Goal: Check status: Check status

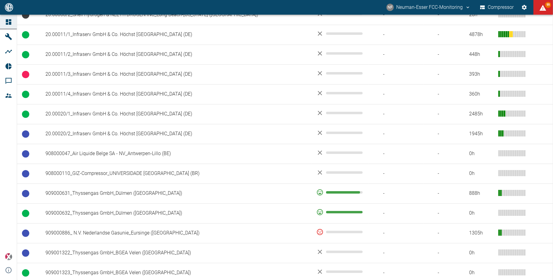
scroll to position [325, 0]
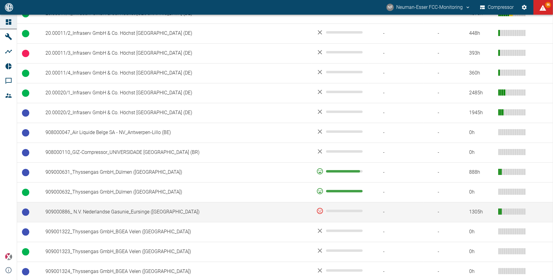
click at [114, 216] on td "909000886_ N.V. Nederlandse Gasunie_Eursinge ([GEOGRAPHIC_DATA])" at bounding box center [176, 212] width 271 height 20
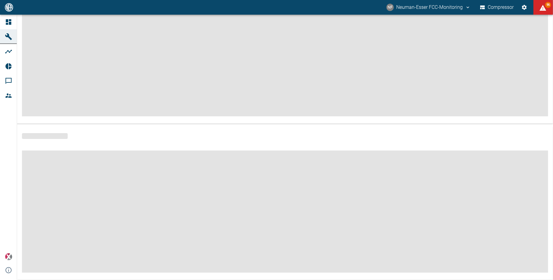
click at [114, 216] on span at bounding box center [285, 211] width 527 height 122
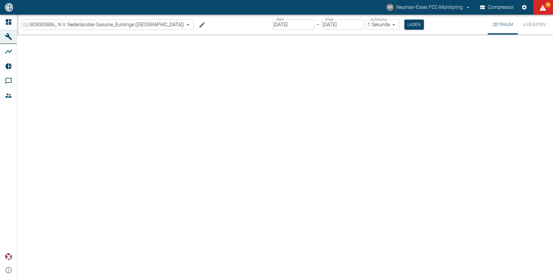
type input "2min"
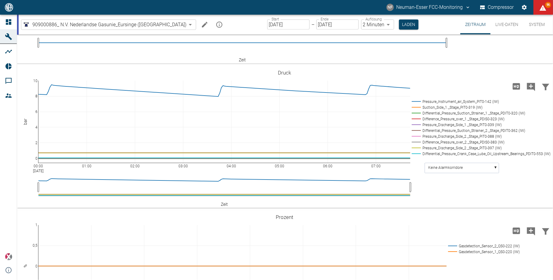
scroll to position [570, 0]
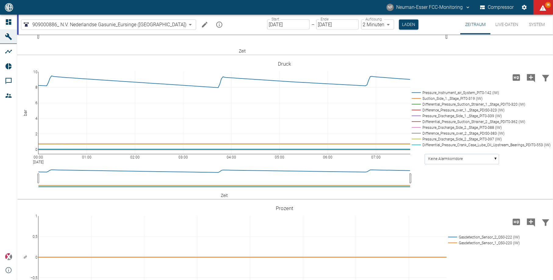
click at [509, 25] on button "Live-Daten" at bounding box center [507, 25] width 33 height 20
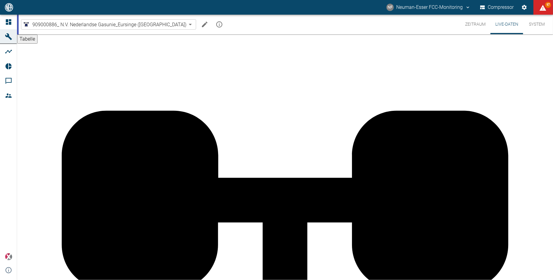
scroll to position [1781, 0]
click at [477, 24] on button "Zeitraum" at bounding box center [476, 25] width 30 height 20
